Goal: Task Accomplishment & Management: Manage account settings

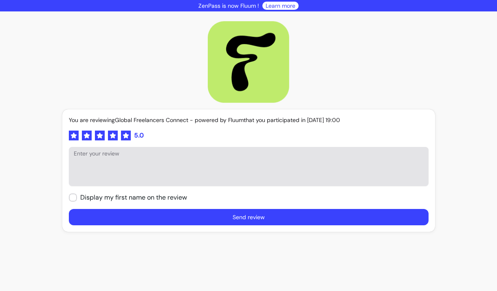
click at [237, 159] on textarea "Enter your review" at bounding box center [249, 170] width 350 height 24
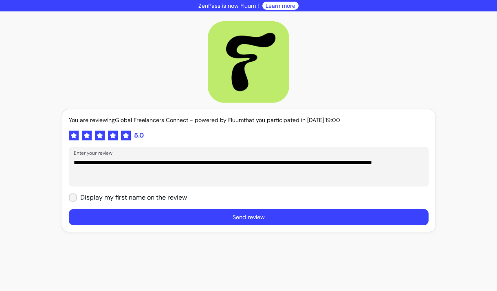
type textarea "**********"
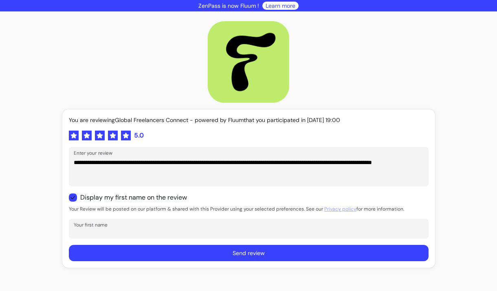
click at [194, 229] on input "Your first name" at bounding box center [249, 231] width 350 height 8
type input "[PERSON_NAME]"
click at [242, 250] on button "Send review" at bounding box center [249, 252] width 360 height 16
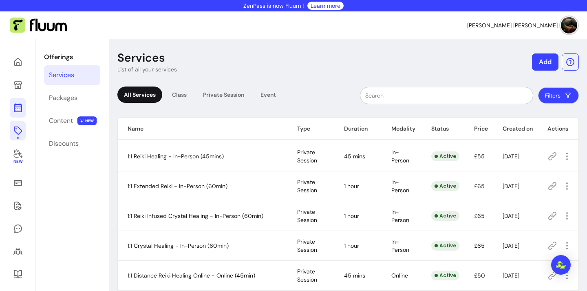
click at [17, 103] on icon at bounding box center [18, 108] width 10 height 10
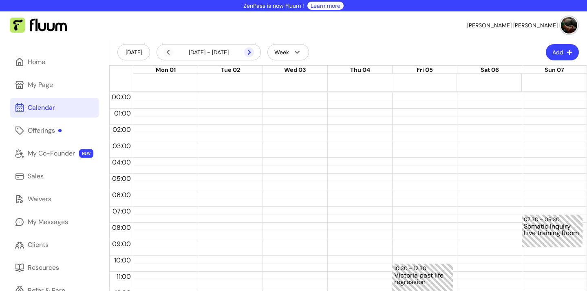
click at [249, 51] on icon at bounding box center [206, 63] width 138 height 116
click at [563, 52] on button "Add" at bounding box center [562, 52] width 32 height 16
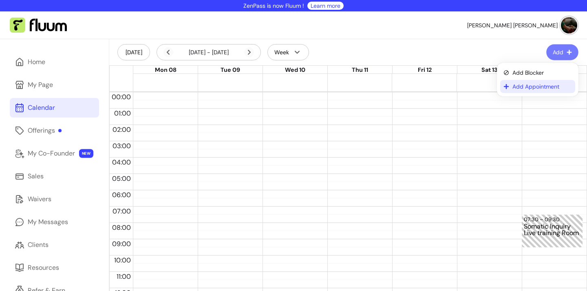
click at [546, 88] on span "Add Appointment" at bounding box center [541, 86] width 59 height 8
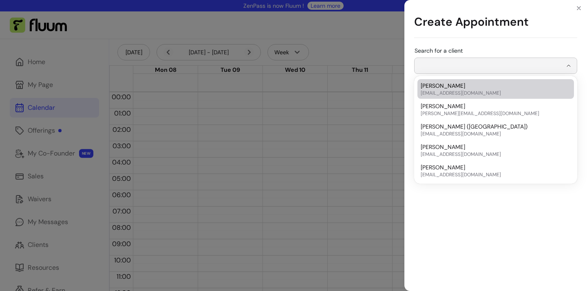
click at [517, 65] on input "Search for a client" at bounding box center [490, 66] width 143 height 8
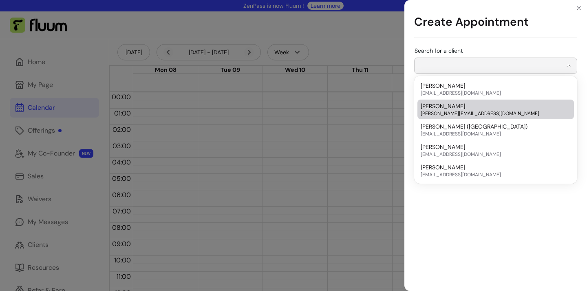
click at [497, 106] on div "Isabelle Sagra isabelle@respirayoga.co.uk" at bounding box center [491, 109] width 142 height 15
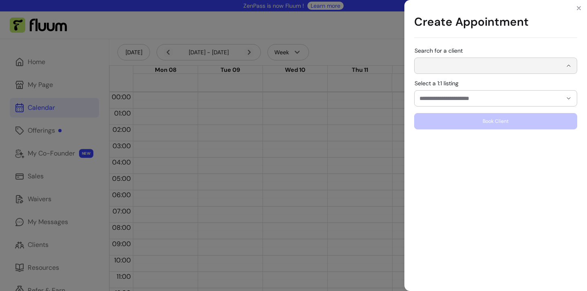
type input "**********"
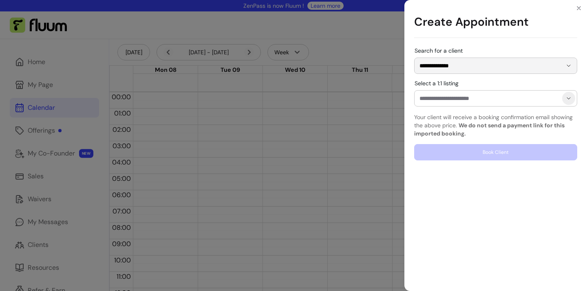
click at [569, 99] on icon "Show suggestions" at bounding box center [568, 98] width 7 height 7
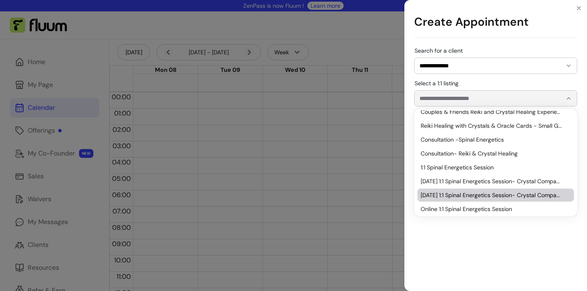
scroll to position [78, 0]
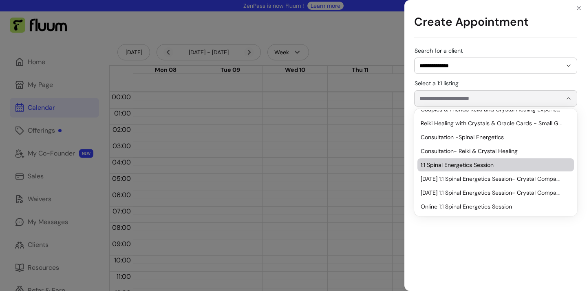
click at [498, 164] on span "1:1 Spinal Energetics Session" at bounding box center [491, 165] width 142 height 8
type input "**********"
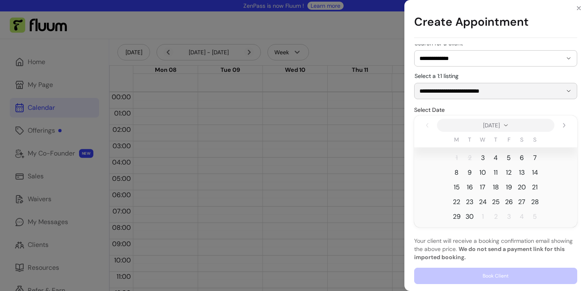
scroll to position [5, 0]
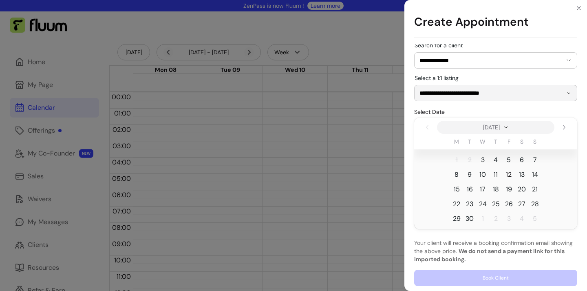
click at [508, 174] on span "12" at bounding box center [509, 174] width 6 height 10
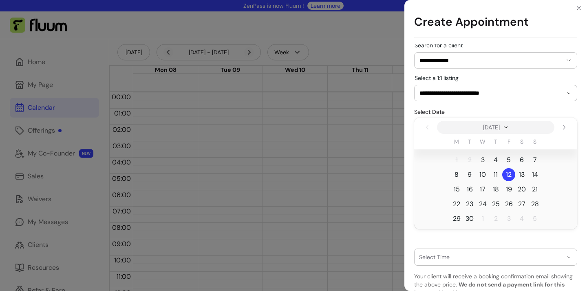
scroll to position [43, 0]
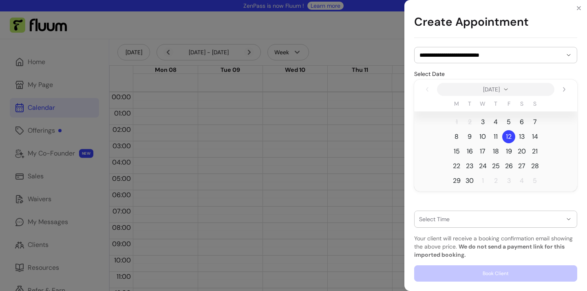
click at [568, 218] on icon "button" at bounding box center [568, 219] width 7 height 7
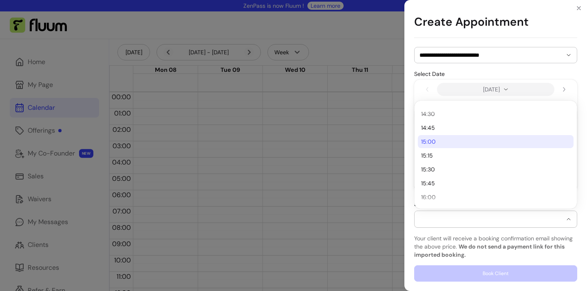
scroll to position [313, 0]
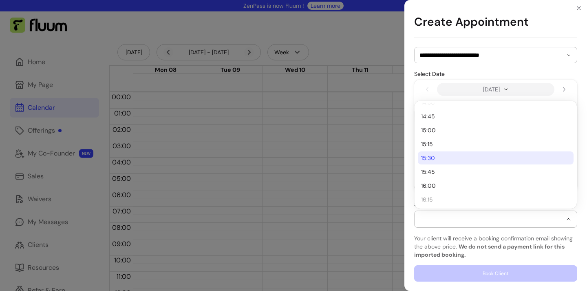
click at [471, 158] on span "15:30" at bounding box center [491, 158] width 141 height 8
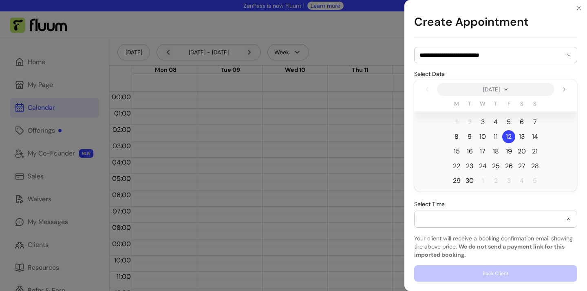
select select "**********"
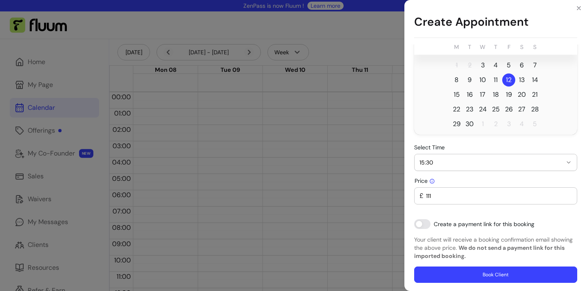
scroll to position [101, 0]
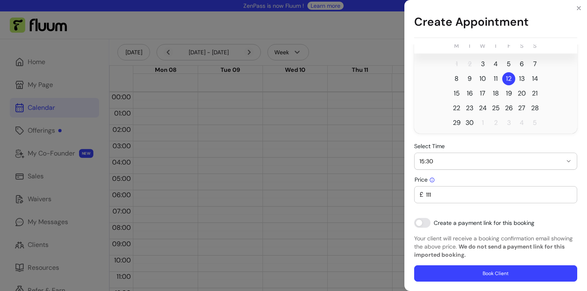
click at [433, 194] on input "111" at bounding box center [497, 194] width 148 height 8
click at [570, 194] on input "110" at bounding box center [497, 194] width 148 height 8
click at [567, 191] on input "111" at bounding box center [497, 194] width 148 height 8
click at [567, 191] on input "112" at bounding box center [497, 194] width 148 height 8
click at [567, 191] on input "113" at bounding box center [497, 194] width 148 height 8
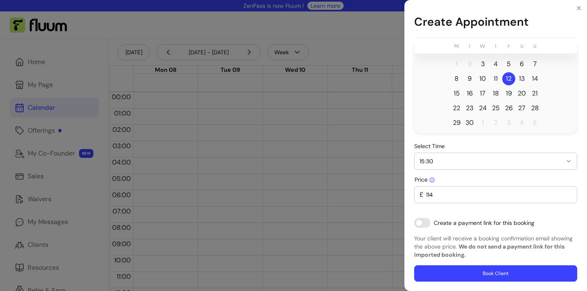
click at [567, 191] on input "114" at bounding box center [497, 194] width 148 height 8
click at [567, 191] on input "115" at bounding box center [497, 194] width 148 height 8
click at [568, 196] on input "114" at bounding box center [497, 194] width 148 height 8
click at [568, 196] on input "113" at bounding box center [497, 194] width 148 height 8
click at [568, 196] on input "112" at bounding box center [497, 194] width 148 height 8
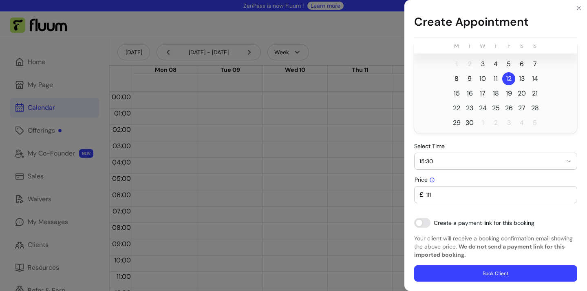
click at [568, 196] on input "111" at bounding box center [497, 194] width 148 height 8
click at [568, 196] on input "110" at bounding box center [497, 194] width 148 height 8
click at [568, 196] on input "109" at bounding box center [497, 194] width 148 height 8
click at [568, 196] on input "108" at bounding box center [497, 194] width 148 height 8
click at [568, 196] on input "107" at bounding box center [497, 194] width 148 height 8
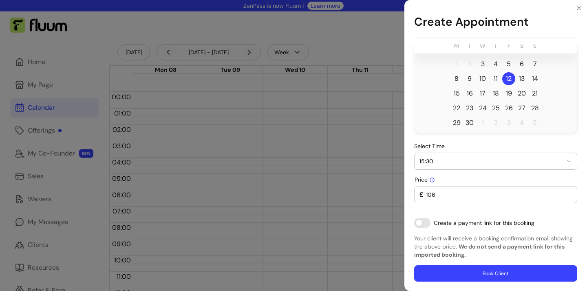
click at [568, 196] on input "106" at bounding box center [497, 194] width 148 height 8
click at [568, 196] on input "105" at bounding box center [497, 194] width 148 height 8
click at [568, 196] on input "104" at bounding box center [497, 194] width 148 height 8
click at [568, 196] on input "103" at bounding box center [497, 194] width 148 height 8
click at [568, 196] on input "102" at bounding box center [497, 194] width 148 height 8
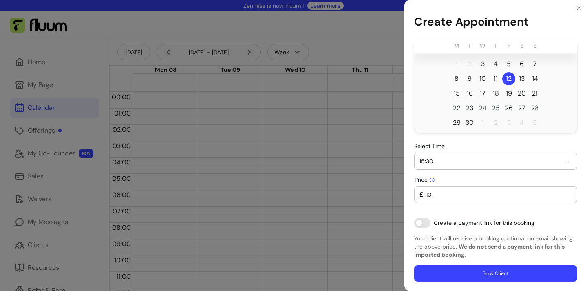
click at [568, 196] on input "101" at bounding box center [497, 194] width 148 height 8
click at [568, 196] on input "100" at bounding box center [497, 194] width 148 height 8
click at [568, 196] on input "99" at bounding box center [497, 194] width 148 height 8
click at [568, 196] on input "98" at bounding box center [497, 194] width 148 height 8
click at [568, 196] on input "97" at bounding box center [497, 194] width 148 height 8
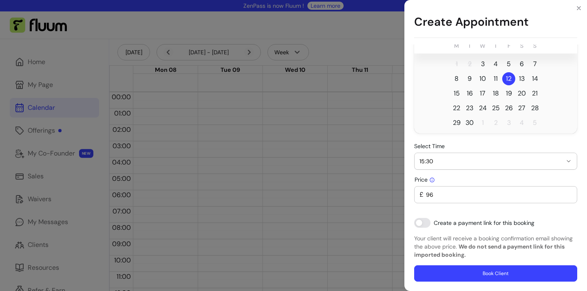
click at [568, 196] on input "96" at bounding box center [497, 194] width 148 height 8
click at [568, 196] on input "95" at bounding box center [497, 194] width 148 height 8
click at [568, 196] on input "91" at bounding box center [497, 194] width 148 height 8
drag, startPoint x: 484, startPoint y: 199, endPoint x: 451, endPoint y: 198, distance: 33.4
click at [451, 198] on div "£ 91" at bounding box center [495, 194] width 152 height 16
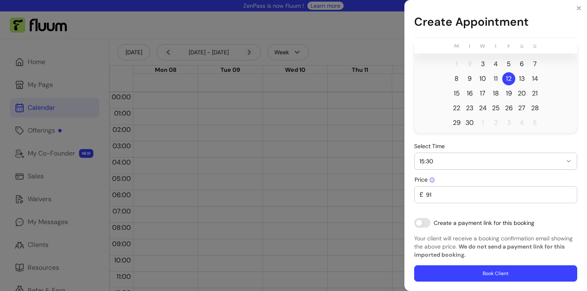
drag, startPoint x: 436, startPoint y: 196, endPoint x: 422, endPoint y: 196, distance: 13.9
click at [422, 196] on div "£ 91" at bounding box center [495, 194] width 152 height 16
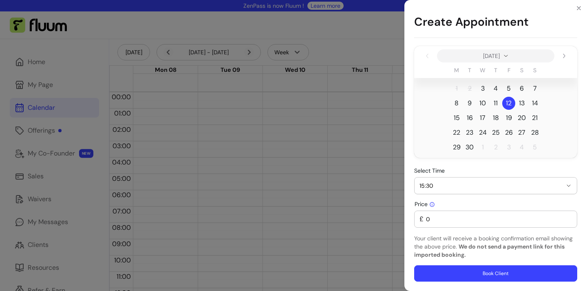
type input "0"
click at [460, 231] on div "**********" at bounding box center [495, 126] width 163 height 310
